Goal: Task Accomplishment & Management: Manage account settings

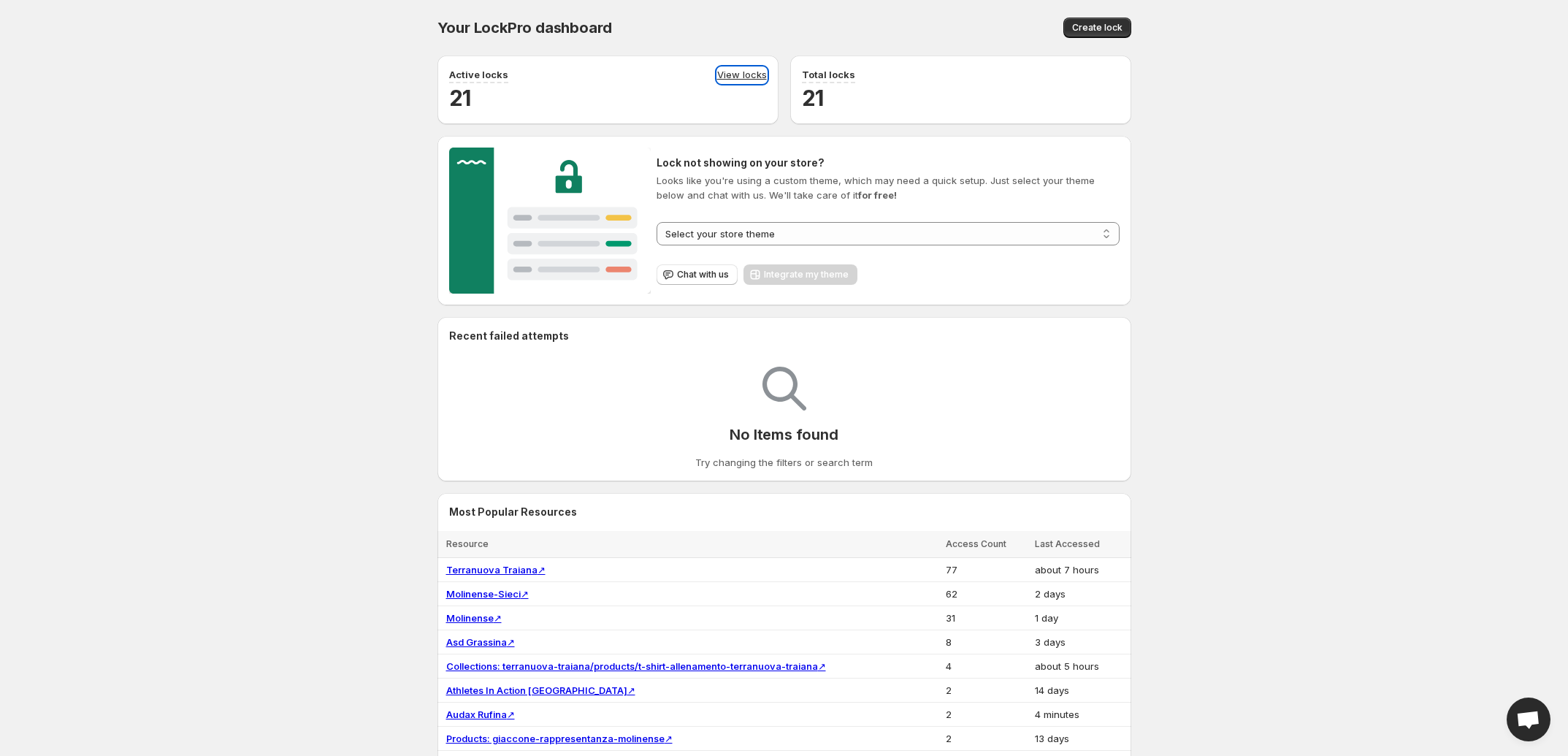
click at [728, 75] on link "View locks" at bounding box center [742, 74] width 49 height 16
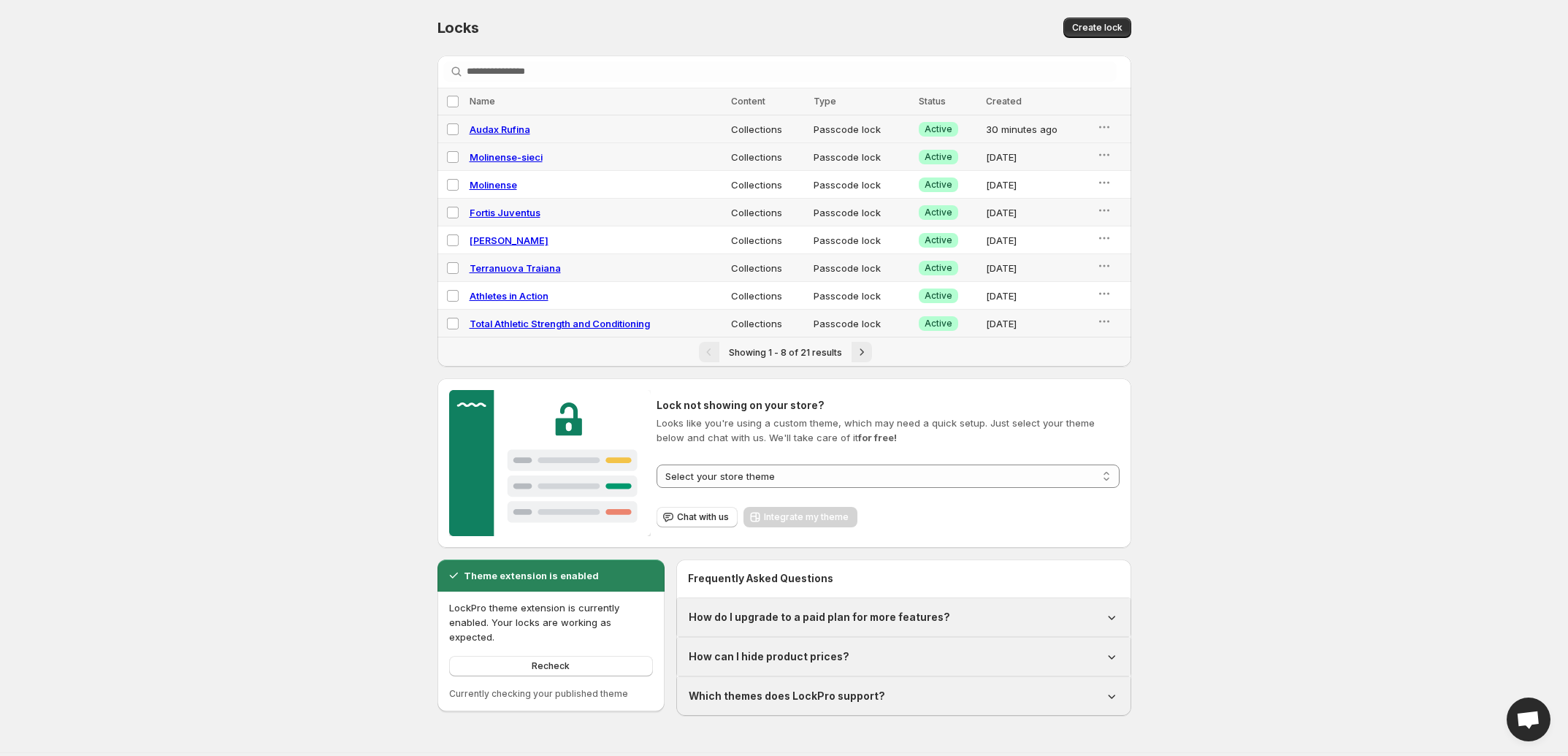
click at [512, 124] on span "Audax Rufina" at bounding box center [500, 129] width 61 height 12
select select "**********"
select select "******"
